Goal: Transaction & Acquisition: Download file/media

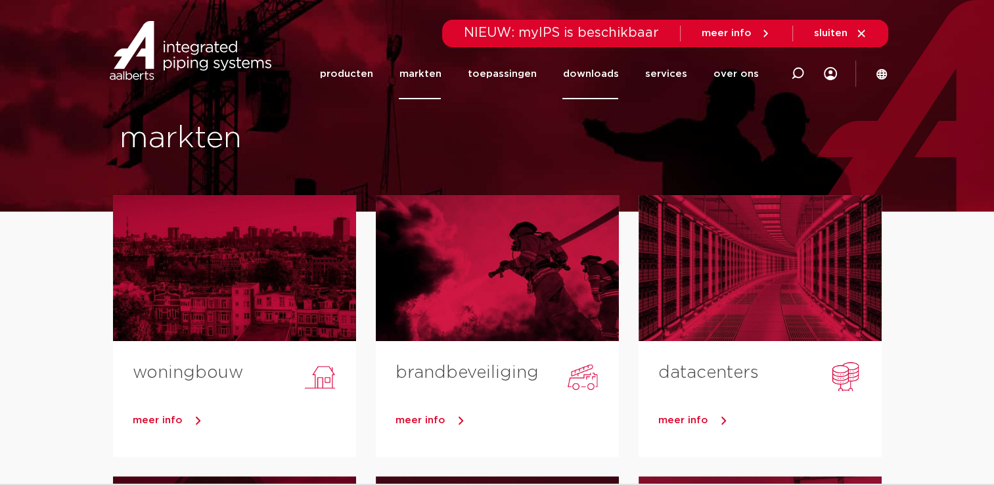
click at [602, 70] on link "downloads" at bounding box center [590, 74] width 56 height 51
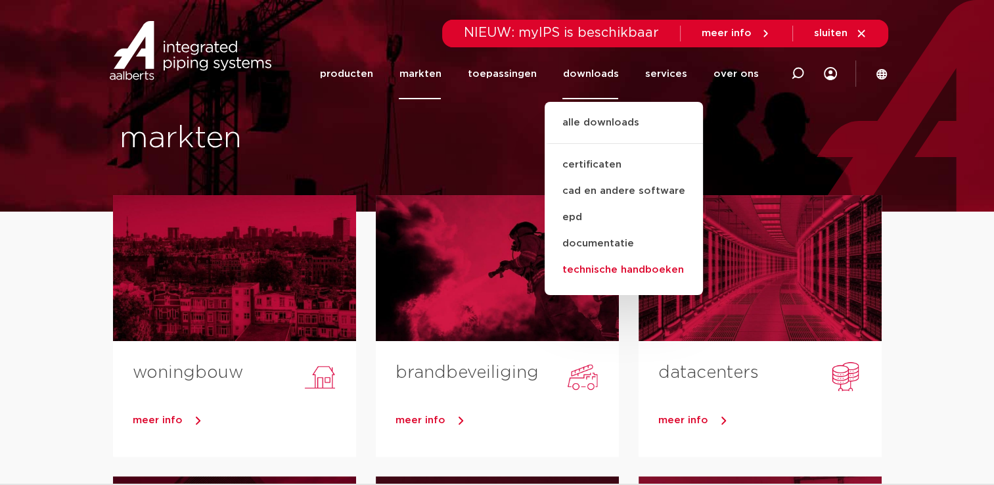
click at [618, 267] on link "technische handboeken" at bounding box center [624, 270] width 158 height 26
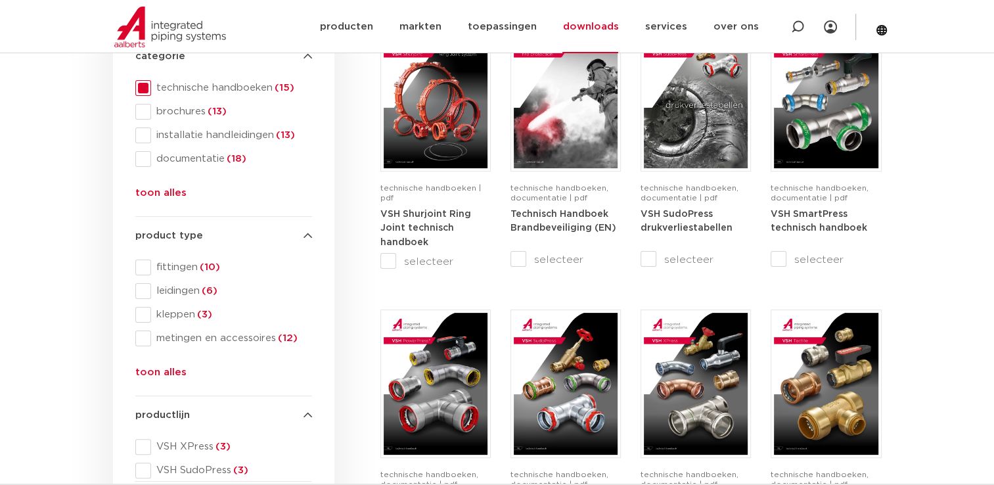
scroll to position [261, 0]
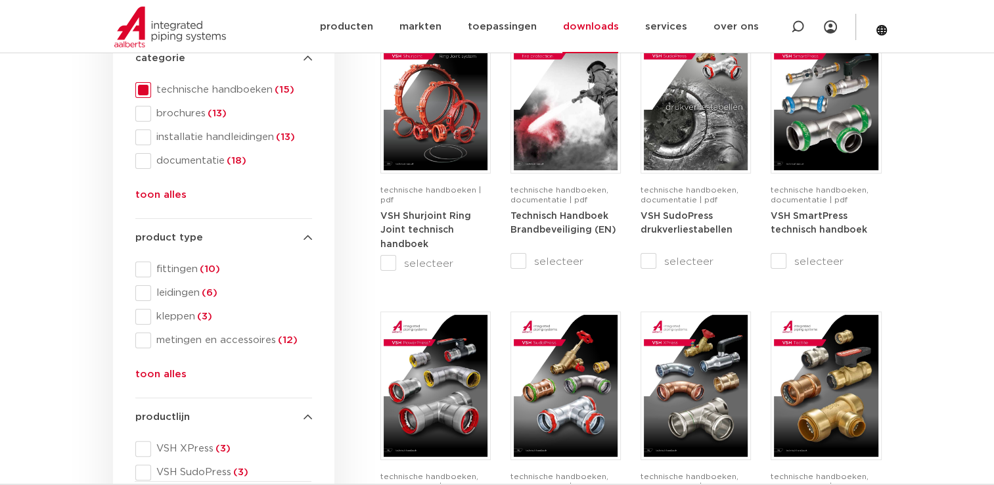
click at [143, 447] on span at bounding box center [143, 449] width 16 height 16
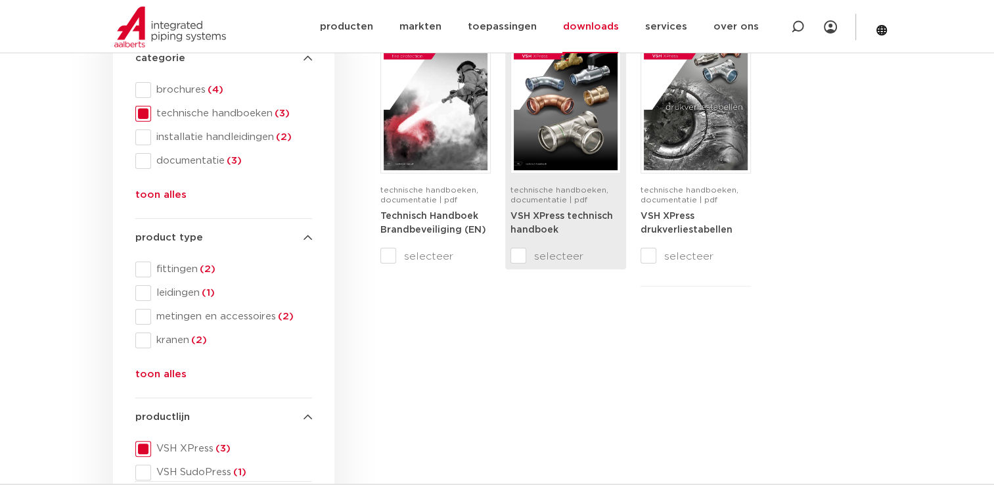
click at [519, 252] on input "selecteer" at bounding box center [537, 256] width 55 height 16
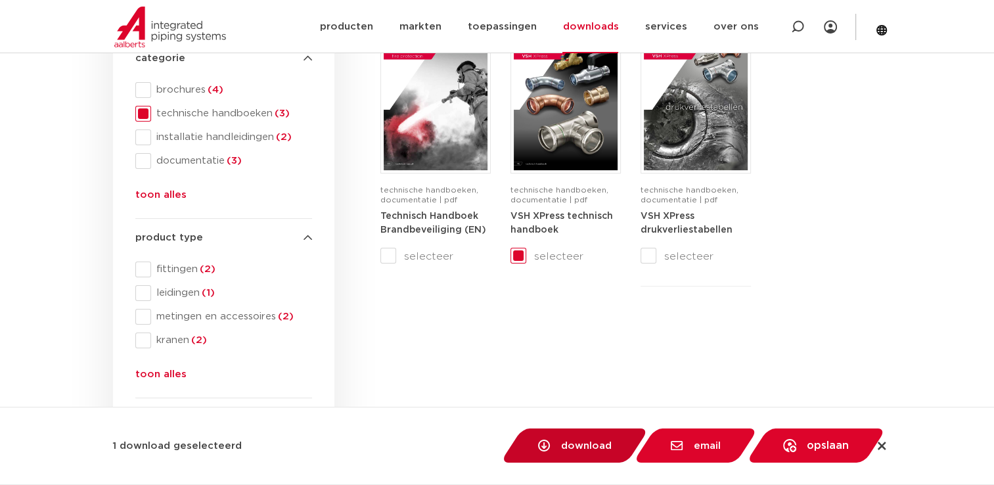
click at [582, 449] on span "download" at bounding box center [586, 446] width 51 height 10
checkbox input "false"
